Goal: Transaction & Acquisition: Book appointment/travel/reservation

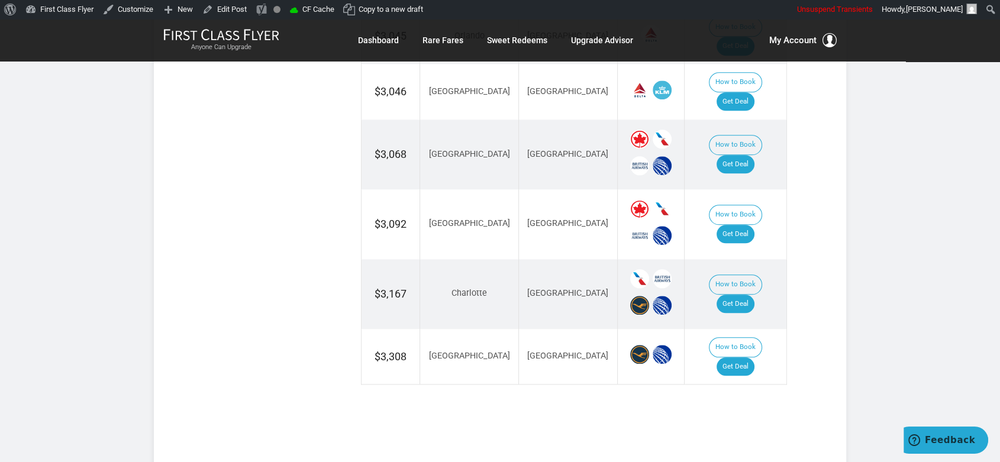
scroll to position [1307, 0]
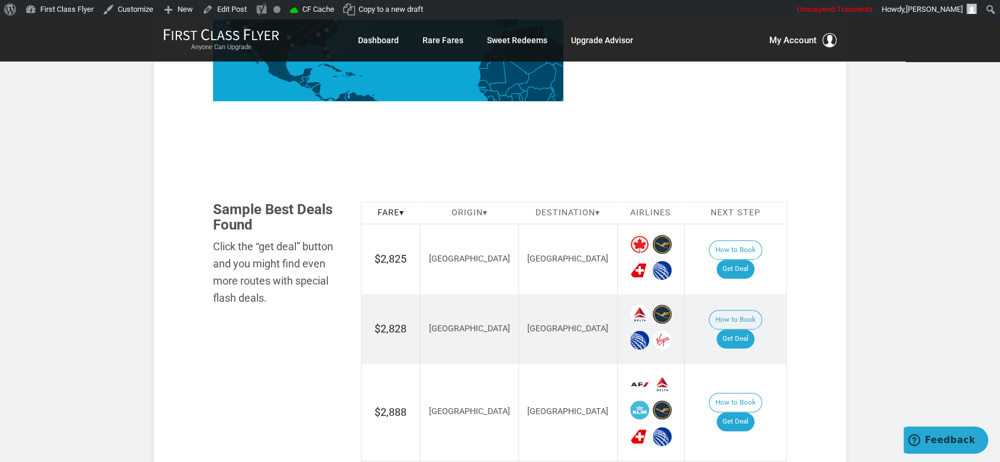
scroll to position [657, 0]
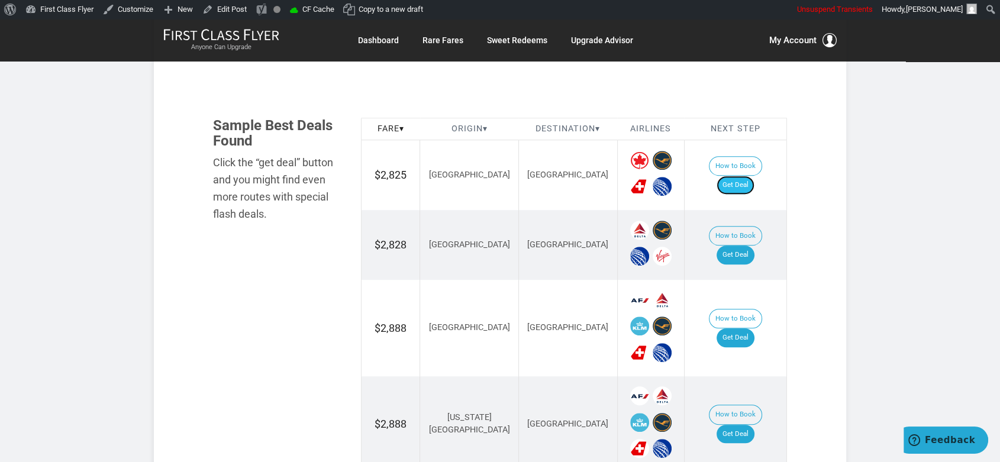
click at [746, 178] on link "Get Deal" at bounding box center [735, 185] width 38 height 19
click at [746, 245] on link "Get Deal" at bounding box center [735, 254] width 38 height 19
click at [752, 245] on link "Get Deal" at bounding box center [735, 254] width 38 height 19
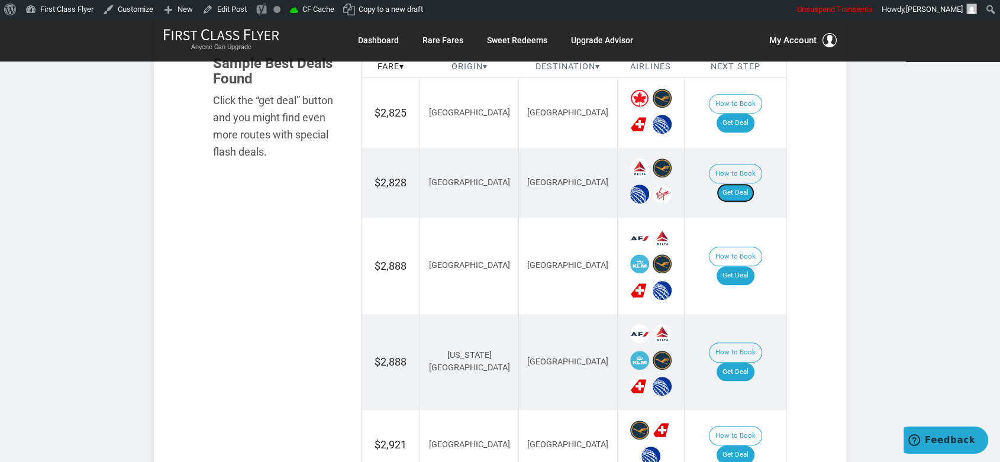
scroll to position [723, 0]
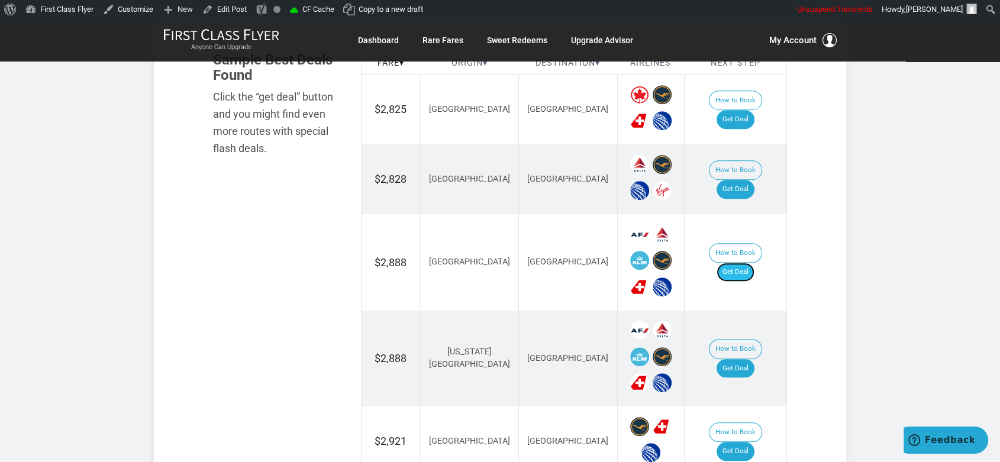
click at [751, 263] on link "Get Deal" at bounding box center [735, 272] width 38 height 19
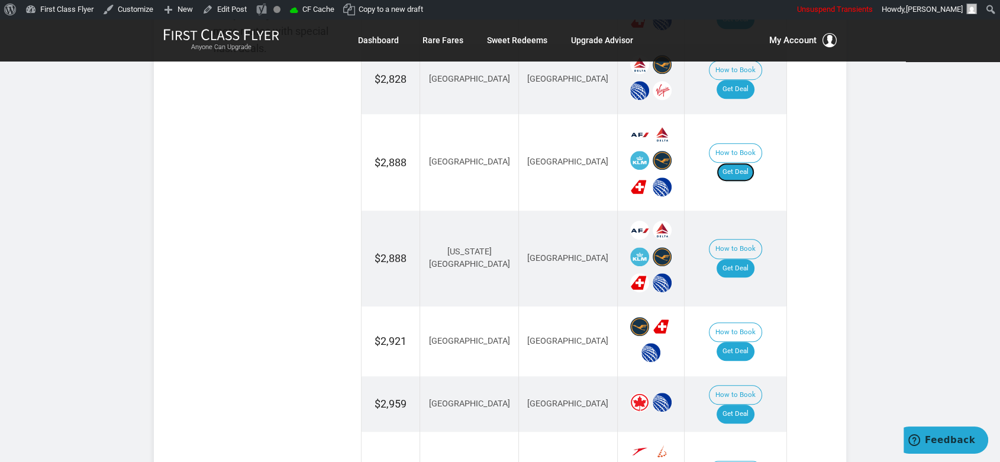
scroll to position [854, 0]
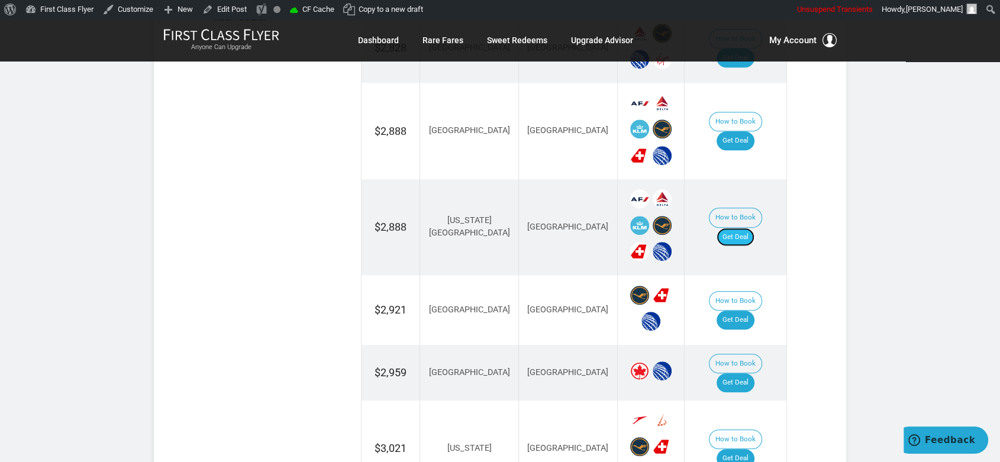
click at [743, 228] on link "Get Deal" at bounding box center [735, 237] width 38 height 19
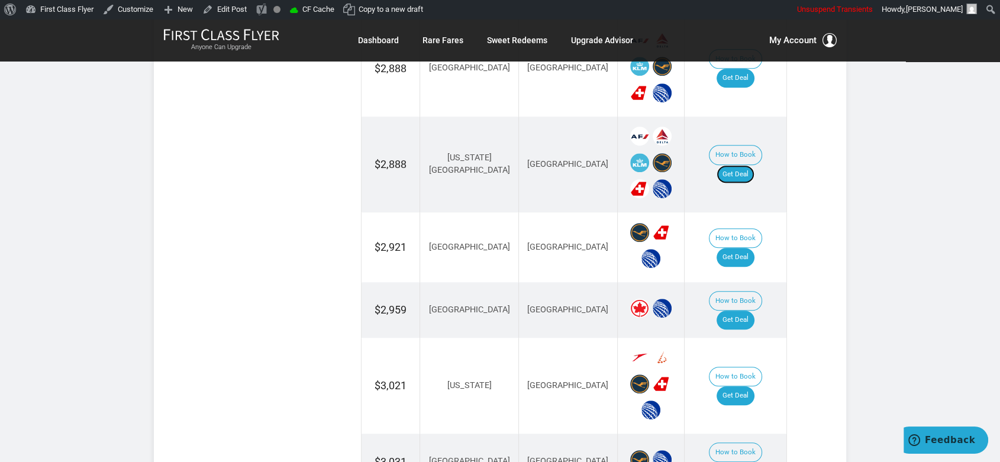
scroll to position [920, 0]
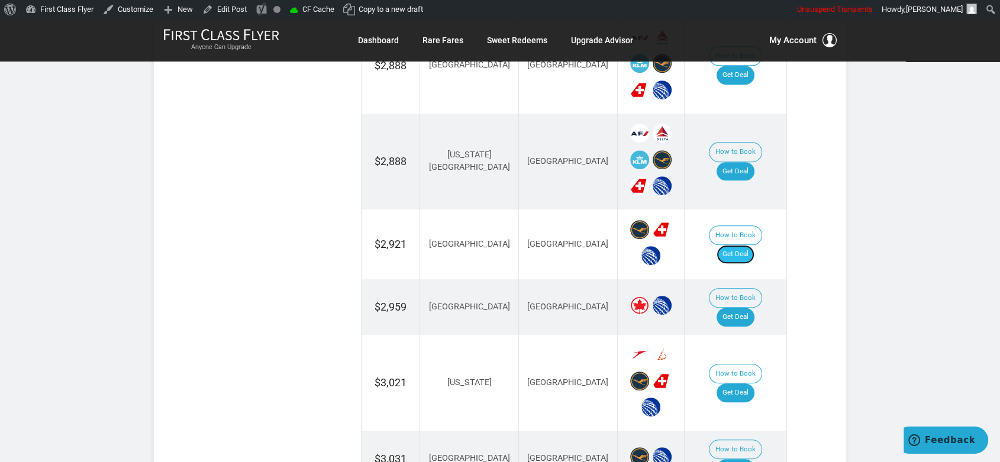
click at [745, 245] on link "Get Deal" at bounding box center [735, 254] width 38 height 19
drag, startPoint x: 749, startPoint y: 293, endPoint x: 759, endPoint y: 264, distance: 30.3
click at [749, 308] on link "Get Deal" at bounding box center [735, 317] width 38 height 19
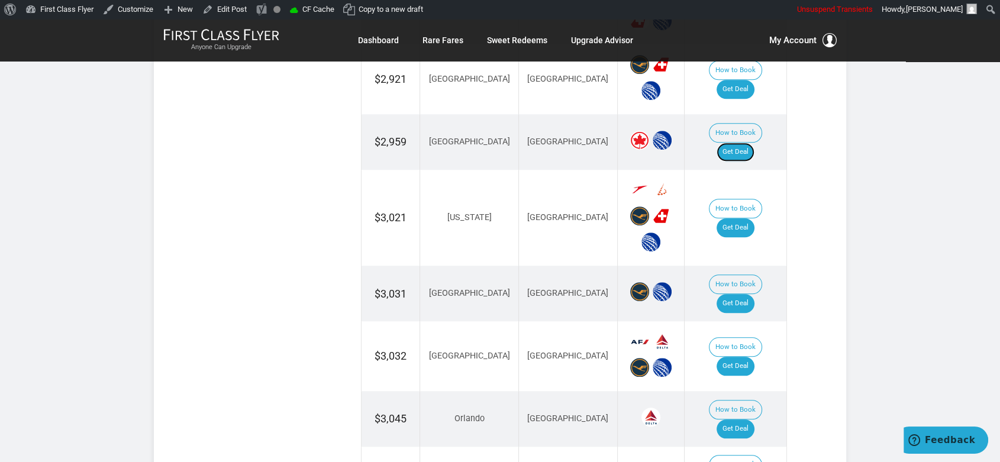
scroll to position [1117, 0]
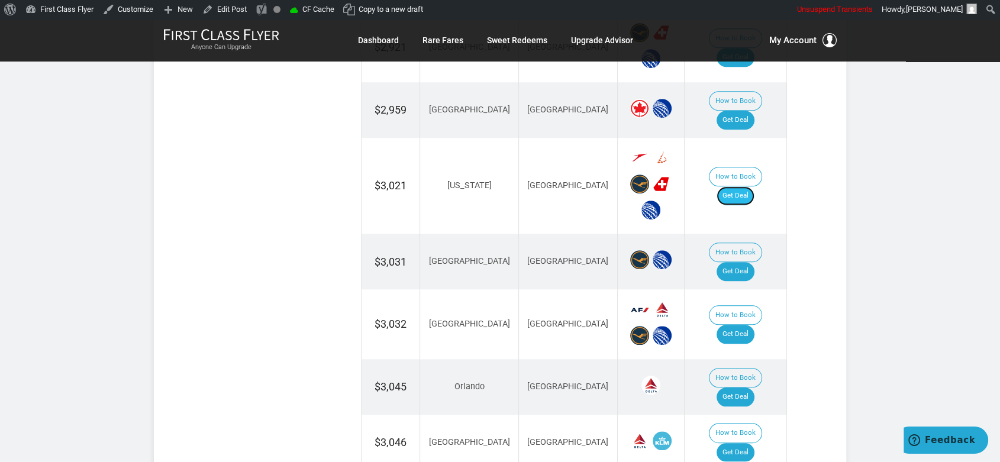
click at [749, 186] on link "Get Deal" at bounding box center [735, 195] width 38 height 19
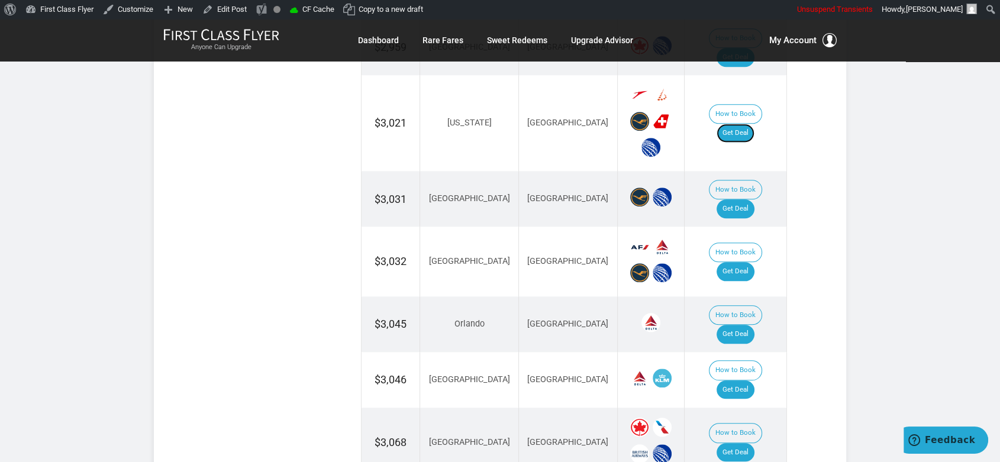
scroll to position [1183, 0]
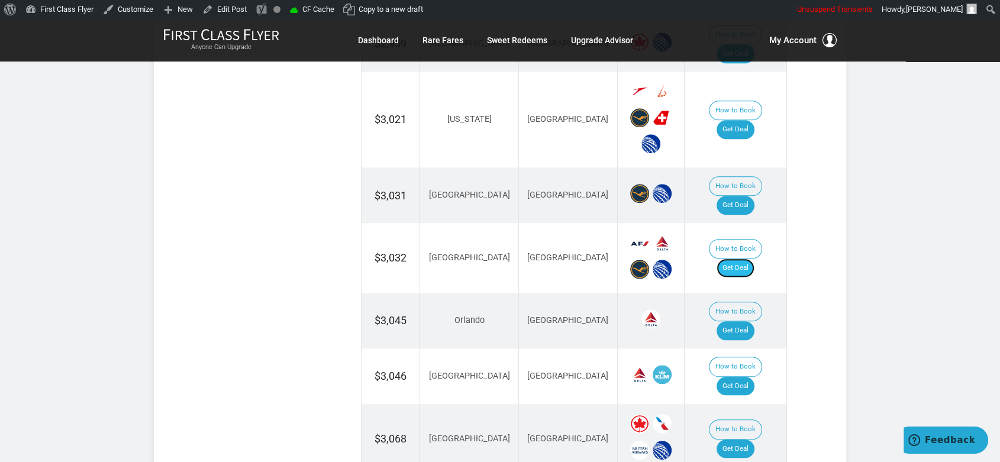
click at [741, 258] on link "Get Deal" at bounding box center [735, 267] width 38 height 19
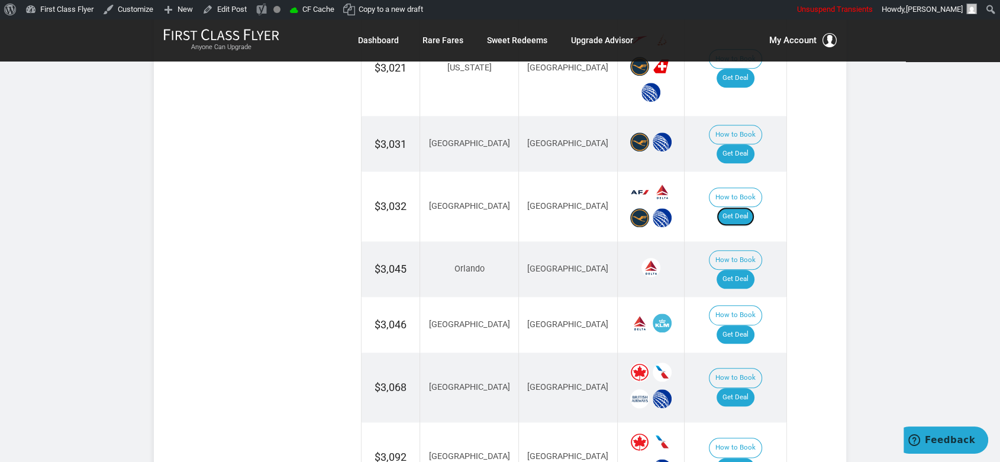
scroll to position [1249, 0]
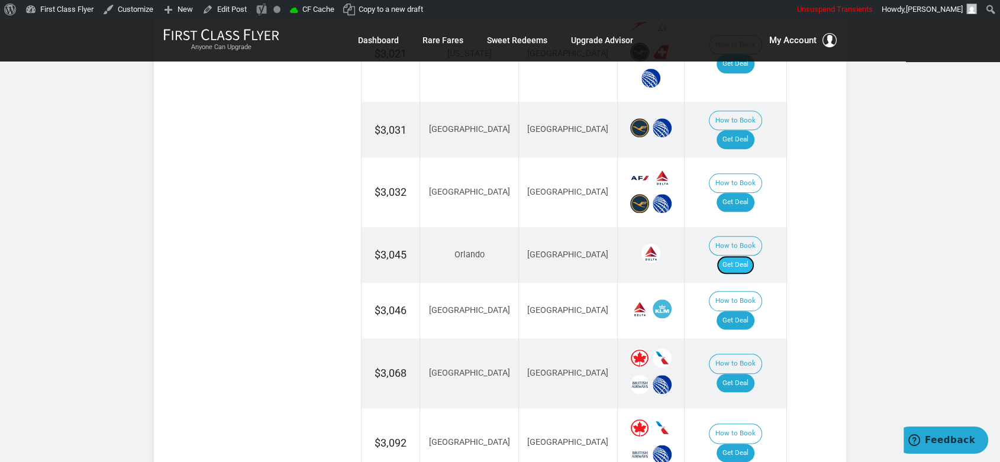
click at [741, 256] on link "Get Deal" at bounding box center [735, 265] width 38 height 19
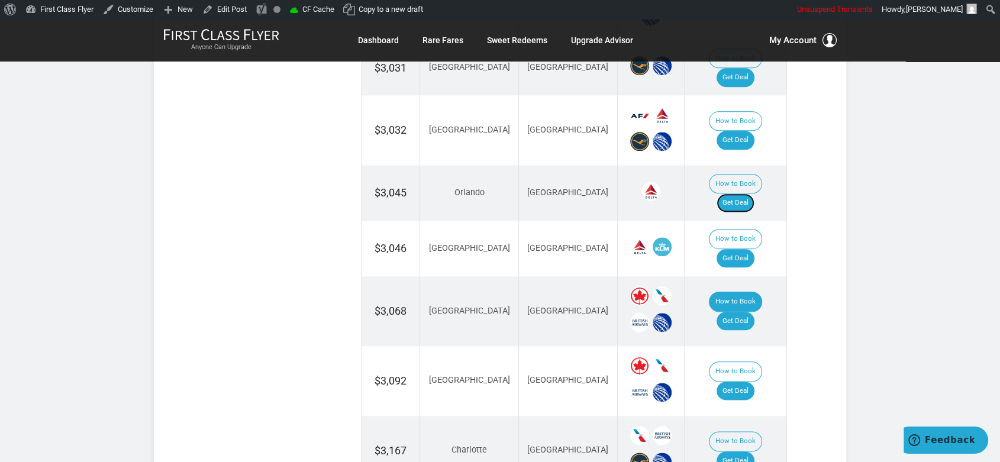
scroll to position [1314, 0]
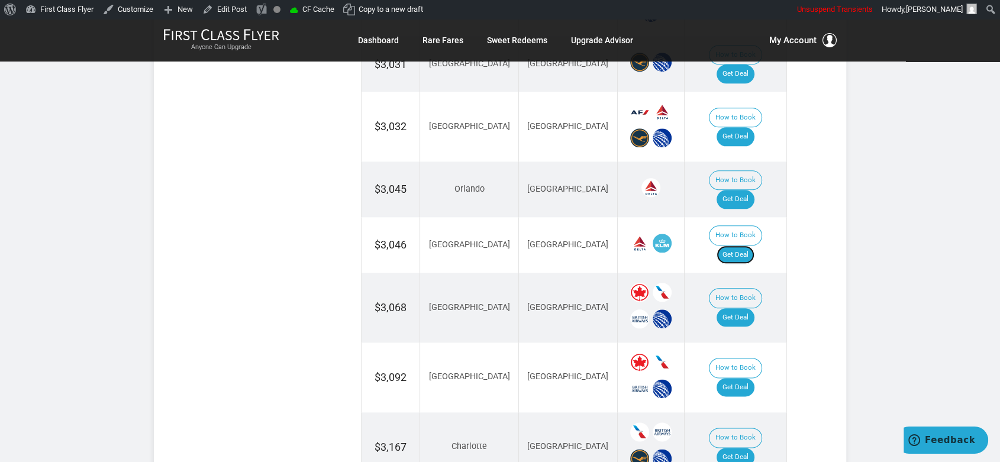
drag, startPoint x: 737, startPoint y: 184, endPoint x: 762, endPoint y: 194, distance: 26.8
click at [738, 245] on link "Get Deal" at bounding box center [735, 254] width 38 height 19
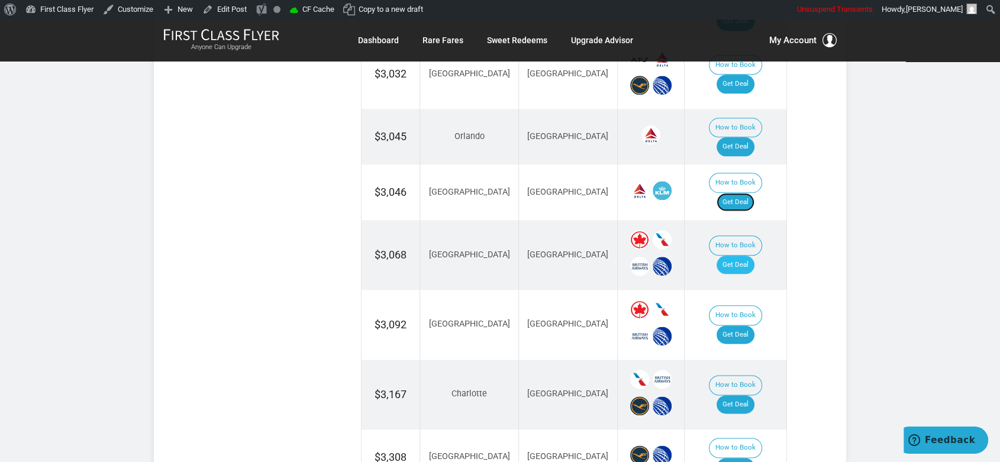
scroll to position [1380, 0]
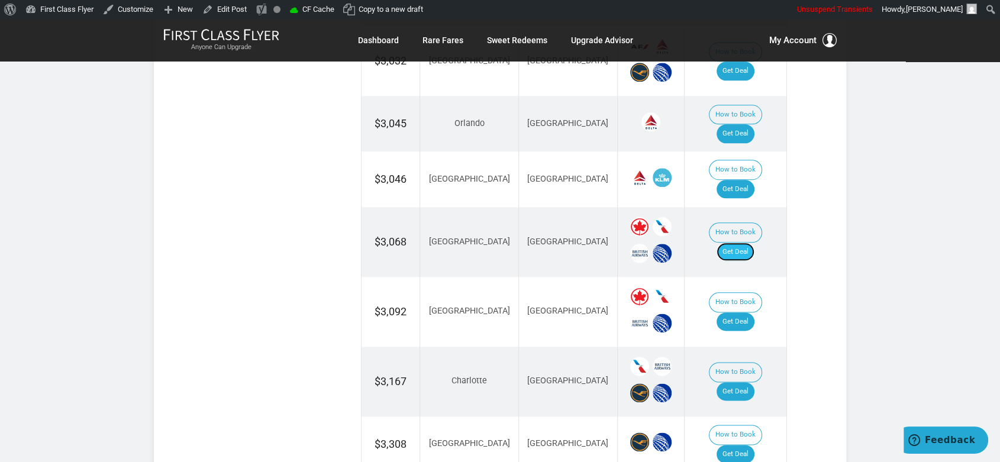
click at [748, 243] on link "Get Deal" at bounding box center [735, 252] width 38 height 19
click at [742, 312] on link "Get Deal" at bounding box center [735, 321] width 38 height 19
click at [752, 382] on link "Get Deal" at bounding box center [735, 391] width 38 height 19
click at [749, 445] on link "Get Deal" at bounding box center [735, 454] width 38 height 19
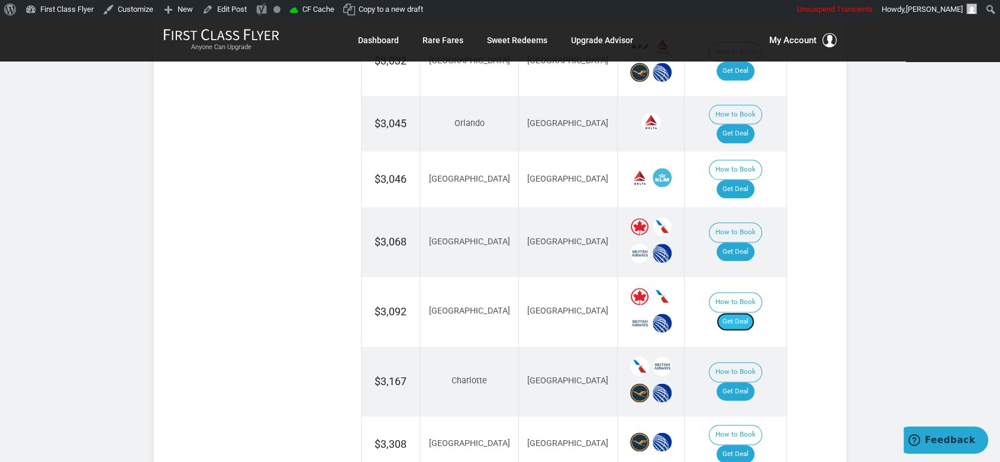
click at [746, 312] on link "Get Deal" at bounding box center [735, 321] width 38 height 19
